Goal: Task Accomplishment & Management: Use online tool/utility

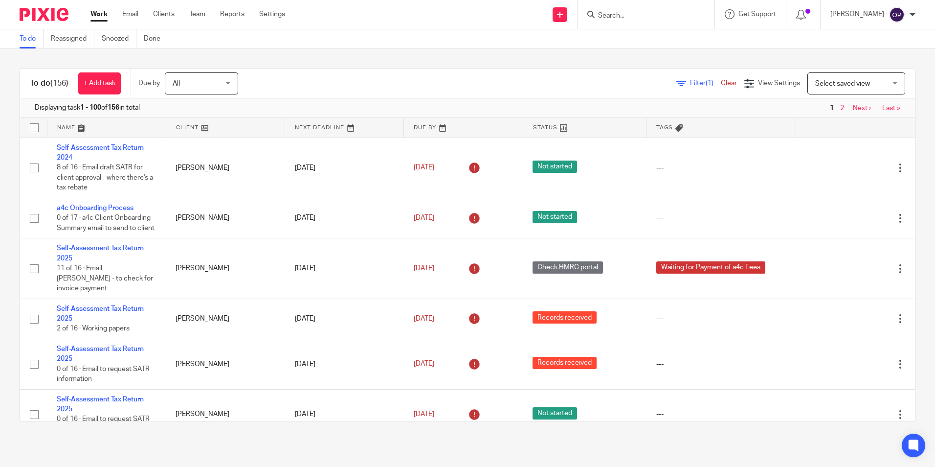
click at [690, 82] on span "Filter (1)" at bounding box center [705, 83] width 31 height 7
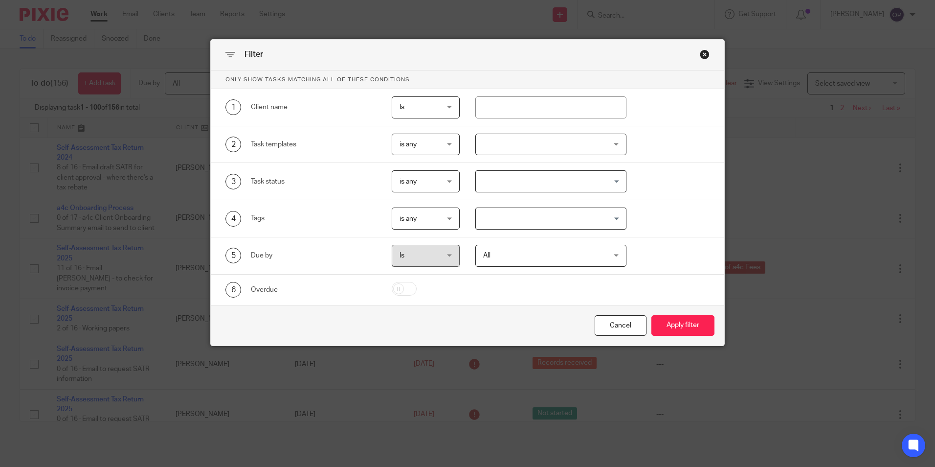
click at [503, 144] on div at bounding box center [550, 145] width 151 height 22
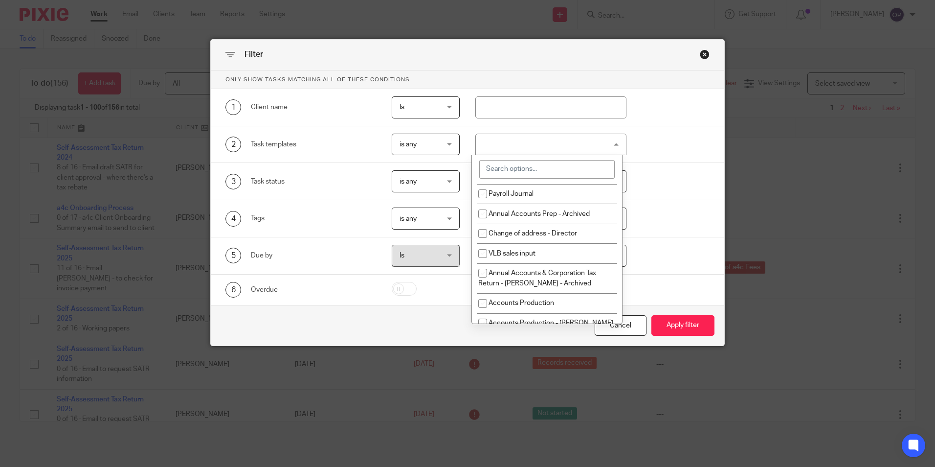
scroll to position [1516, 0]
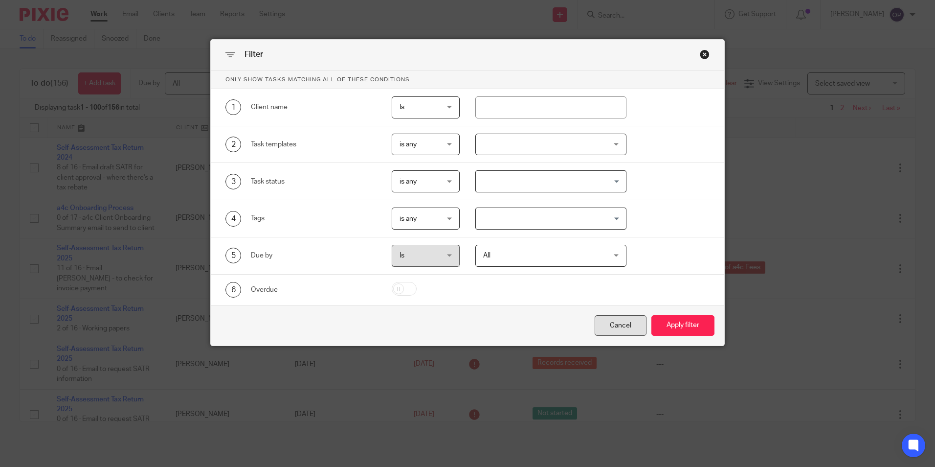
click at [606, 333] on div "Cancel" at bounding box center [621, 325] width 52 height 21
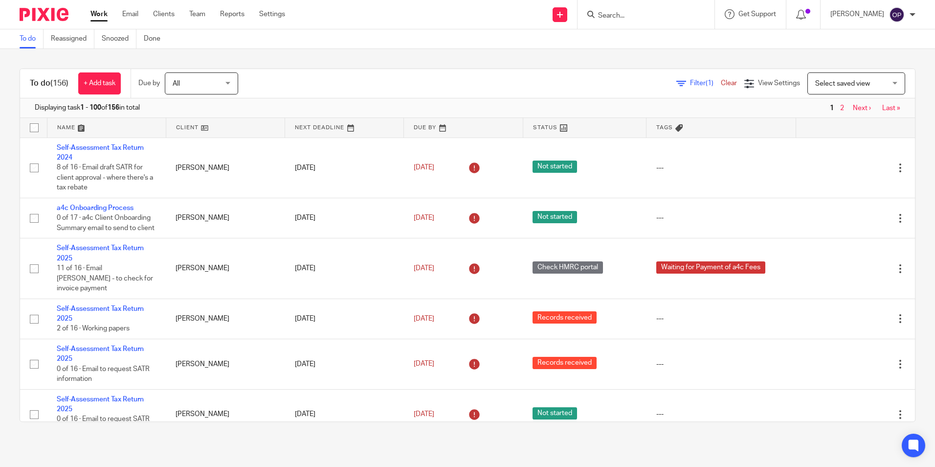
click at [677, 83] on icon at bounding box center [682, 84] width 10 height 10
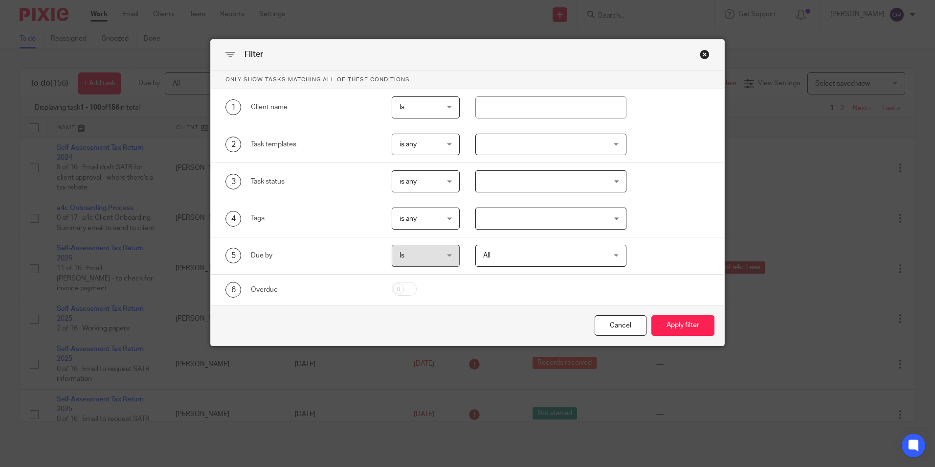
click at [702, 56] on div "Close this dialog window" at bounding box center [705, 54] width 10 height 10
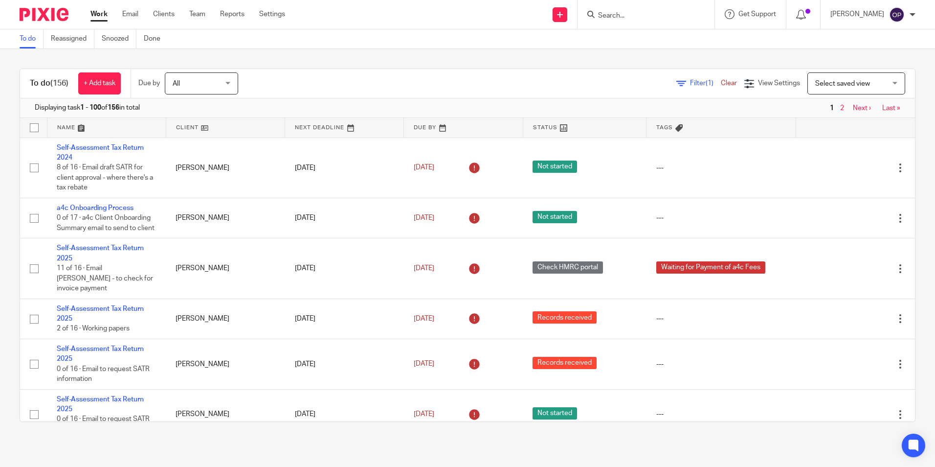
click at [690, 86] on span "Filter (1)" at bounding box center [705, 83] width 31 height 7
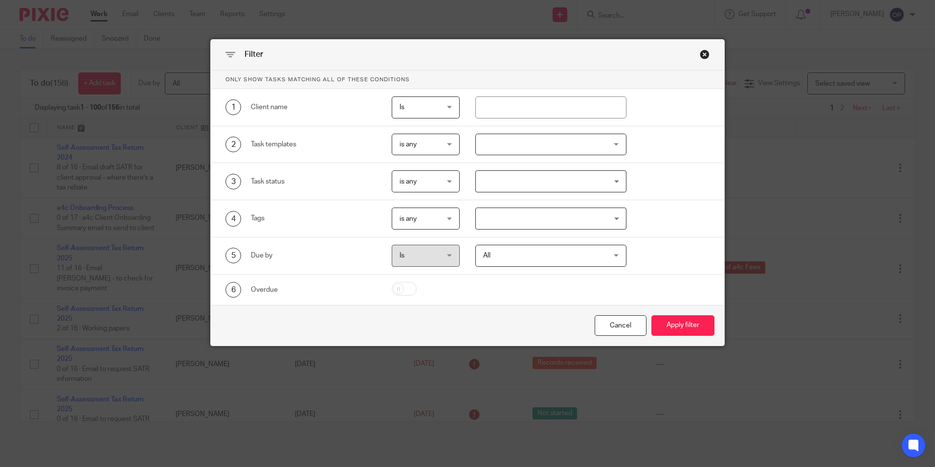
click at [549, 148] on div at bounding box center [550, 145] width 151 height 22
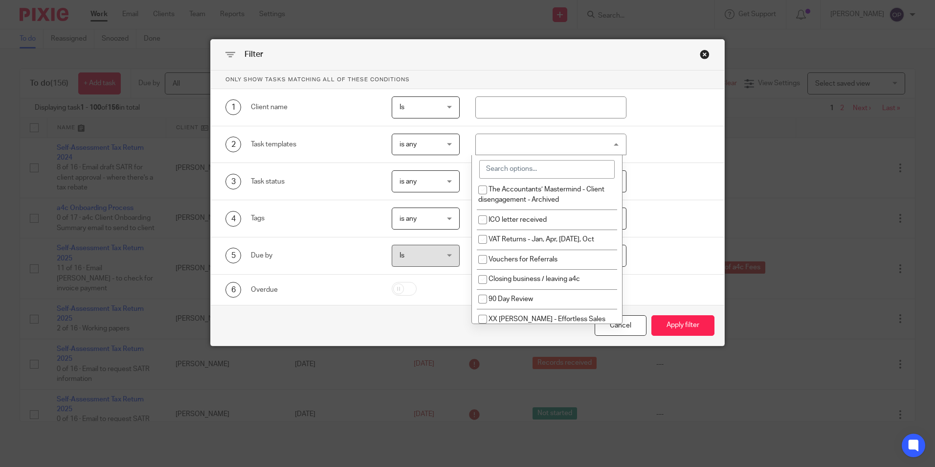
scroll to position [869, 0]
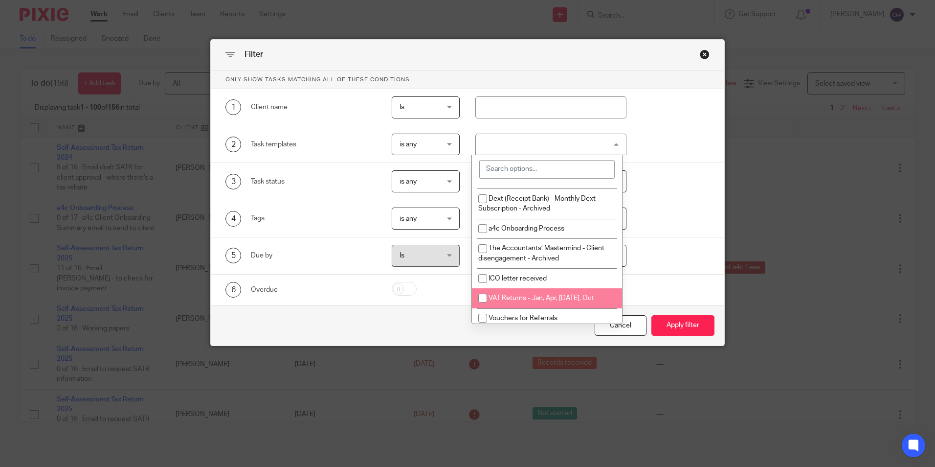
click at [565, 304] on li "VAT Returns - Jan, Apr, [DATE], Oct" at bounding box center [547, 298] width 150 height 20
checkbox input "true"
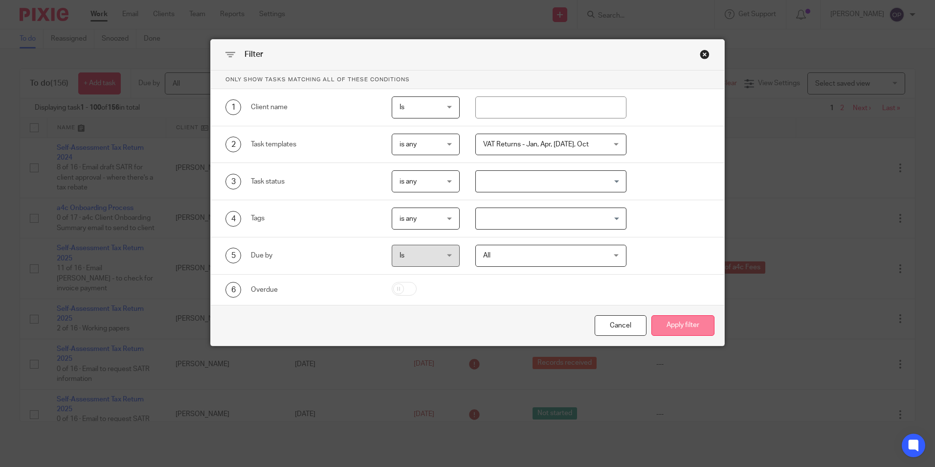
click at [680, 333] on button "Apply filter" at bounding box center [683, 325] width 63 height 21
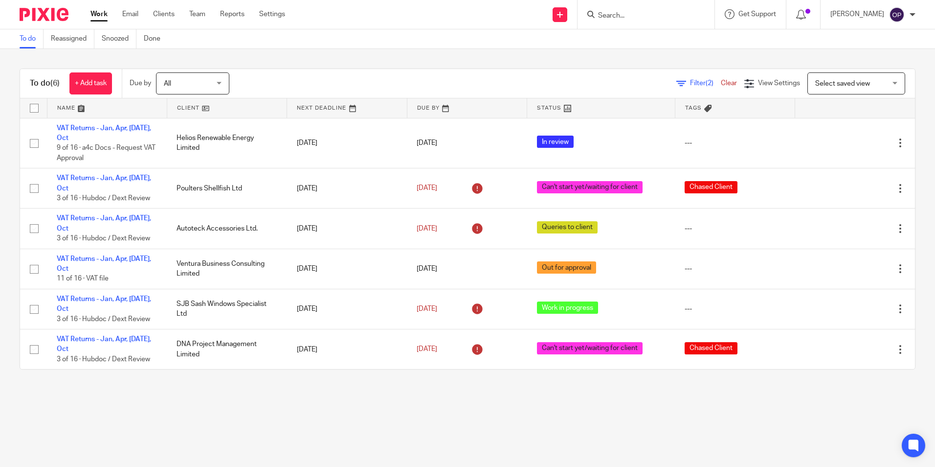
click at [690, 86] on span "Filter (2)" at bounding box center [705, 83] width 31 height 7
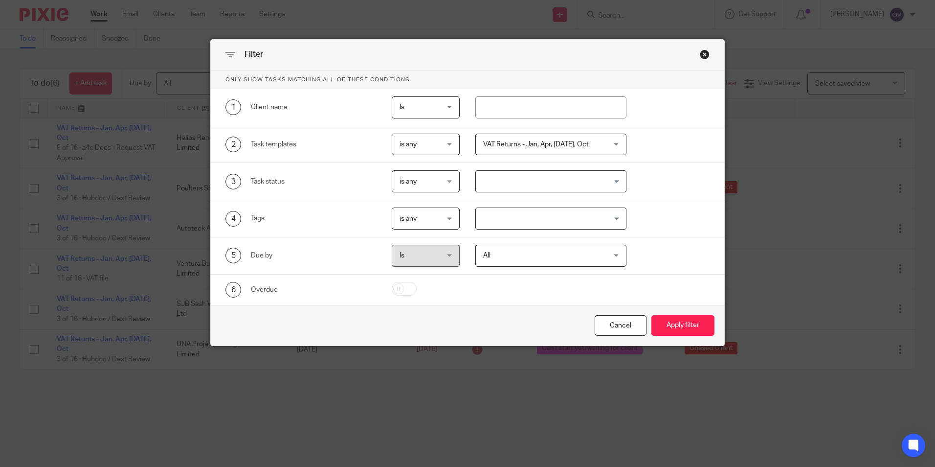
click at [570, 150] on span "VAT Returns - Jan, Apr, [DATE], Oct" at bounding box center [540, 144] width 114 height 21
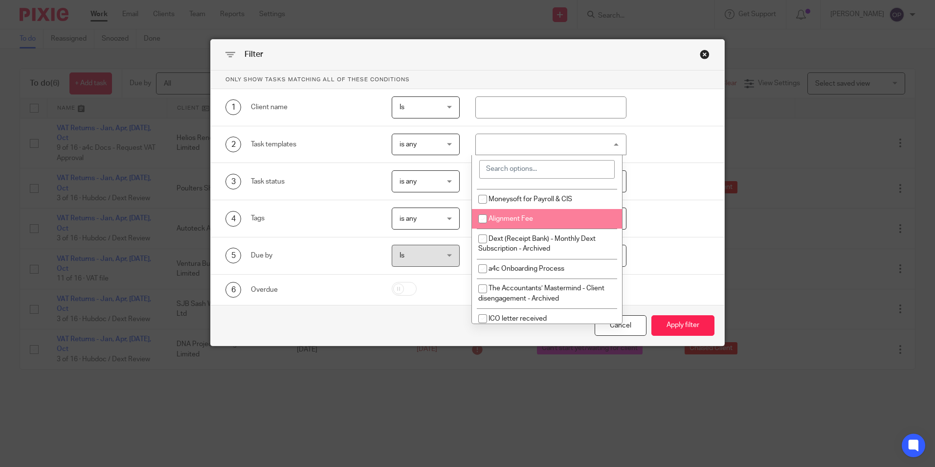
scroll to position [952, 0]
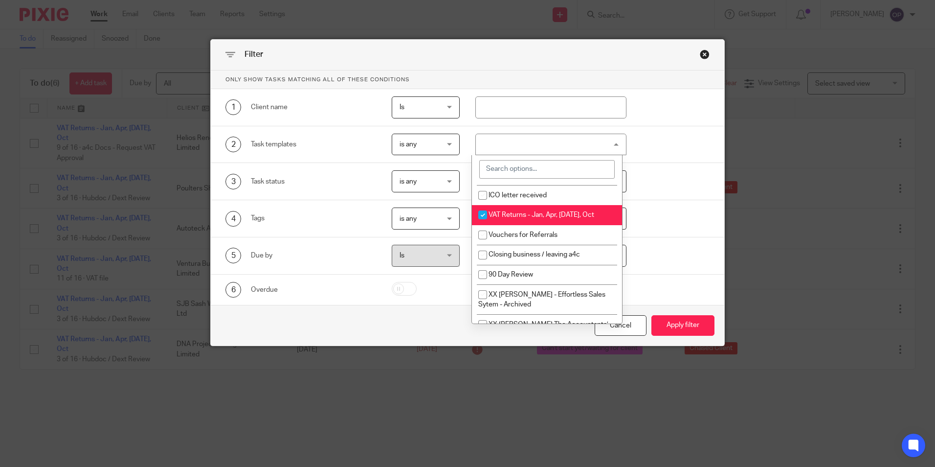
click at [499, 218] on span "VAT Returns - Jan, Apr, [DATE], Oct" at bounding box center [542, 214] width 106 height 7
checkbox input "false"
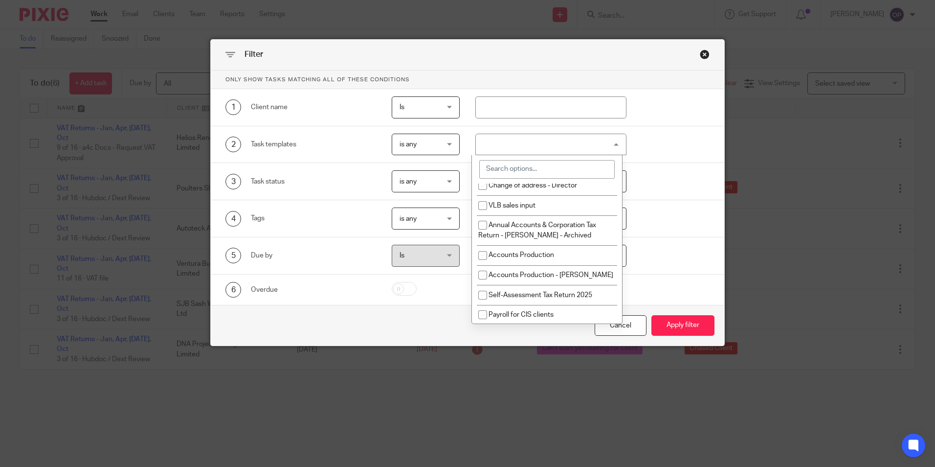
scroll to position [1340, 0]
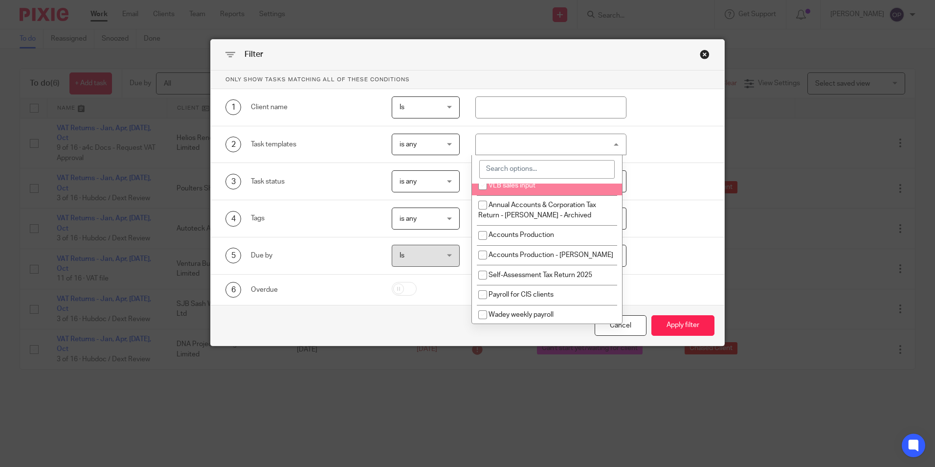
click at [516, 169] on input "search" at bounding box center [546, 169] width 135 height 19
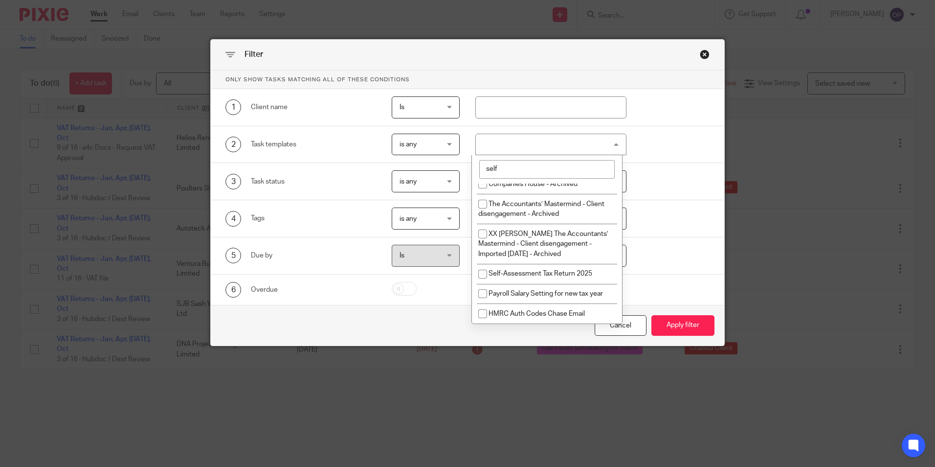
scroll to position [0, 0]
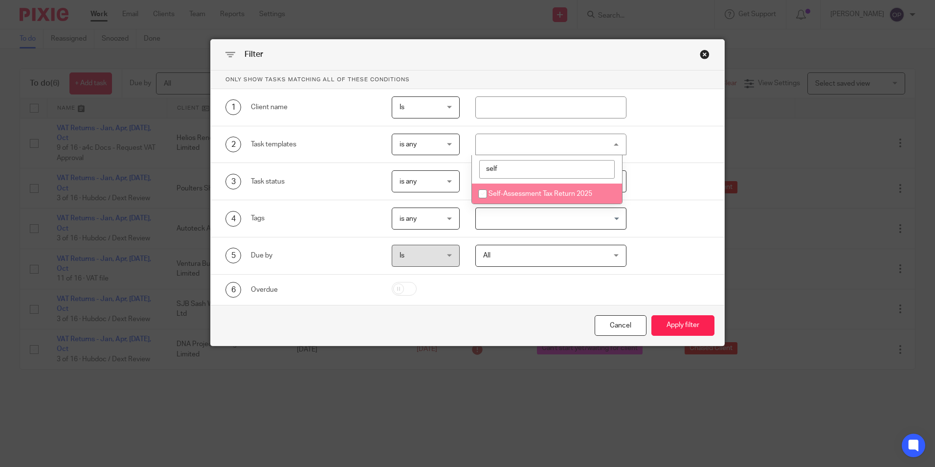
type input "self"
click at [519, 189] on li "Self-Assessment Tax Return 2025" at bounding box center [547, 193] width 150 height 20
checkbox input "true"
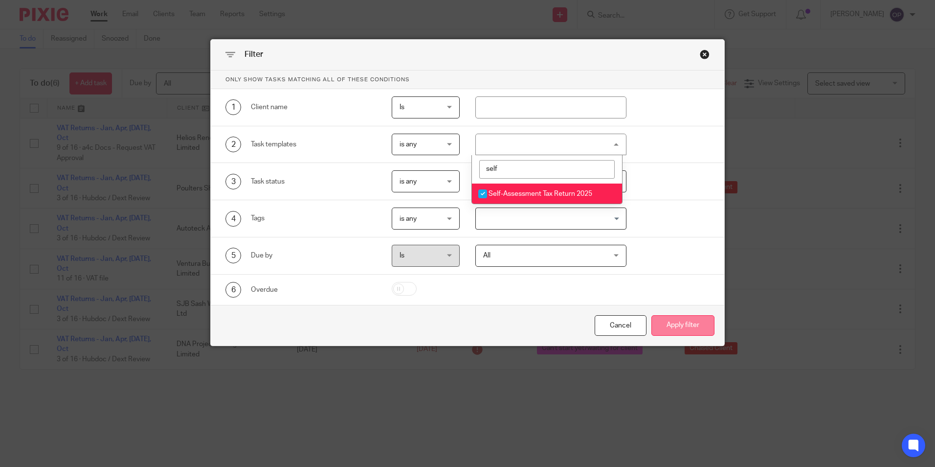
click at [685, 321] on button "Apply filter" at bounding box center [683, 325] width 63 height 21
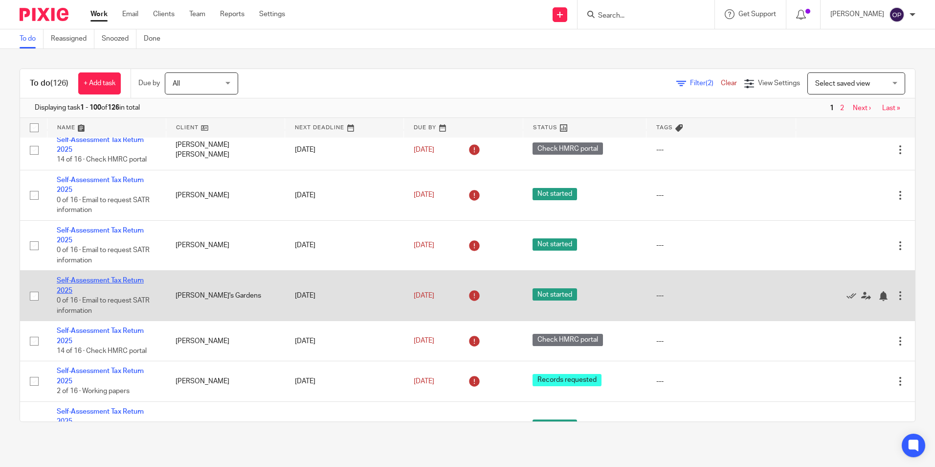
scroll to position [2468, 0]
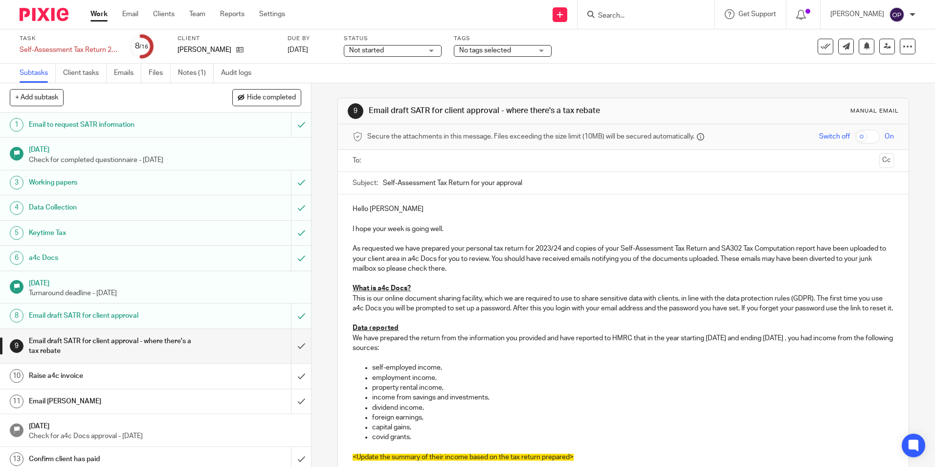
click at [640, 10] on form at bounding box center [649, 14] width 104 height 12
click at [638, 21] on form at bounding box center [649, 14] width 104 height 12
click at [637, 18] on input "Search" at bounding box center [641, 16] width 88 height 9
type input "mjp"
click at [658, 37] on link at bounding box center [668, 46] width 147 height 30
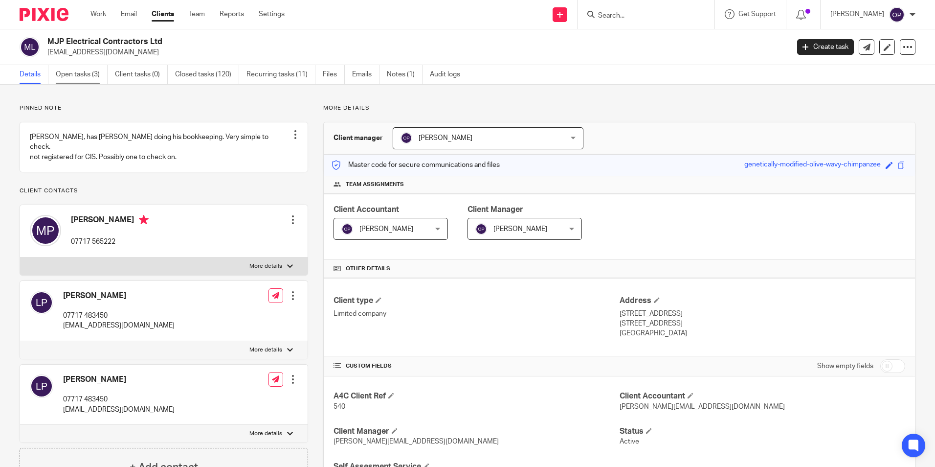
click at [78, 70] on link "Open tasks (3)" at bounding box center [82, 74] width 52 height 19
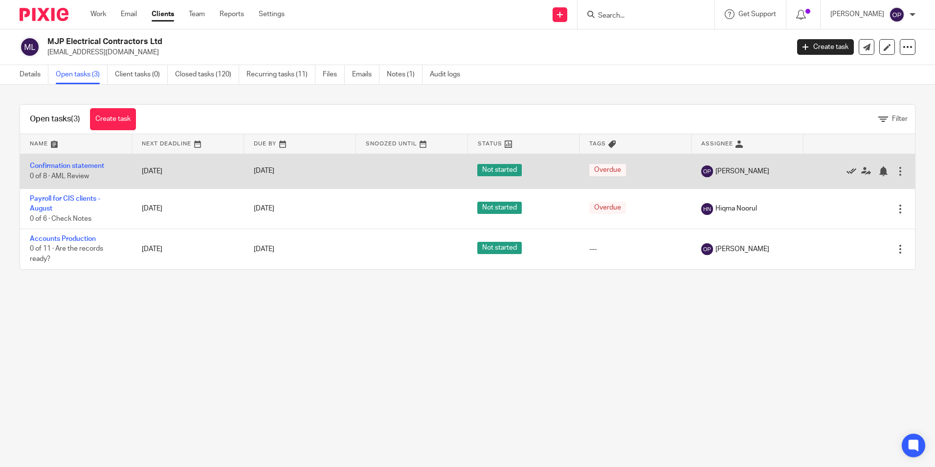
click at [847, 172] on icon at bounding box center [852, 171] width 10 height 10
